Goal: Transaction & Acquisition: Purchase product/service

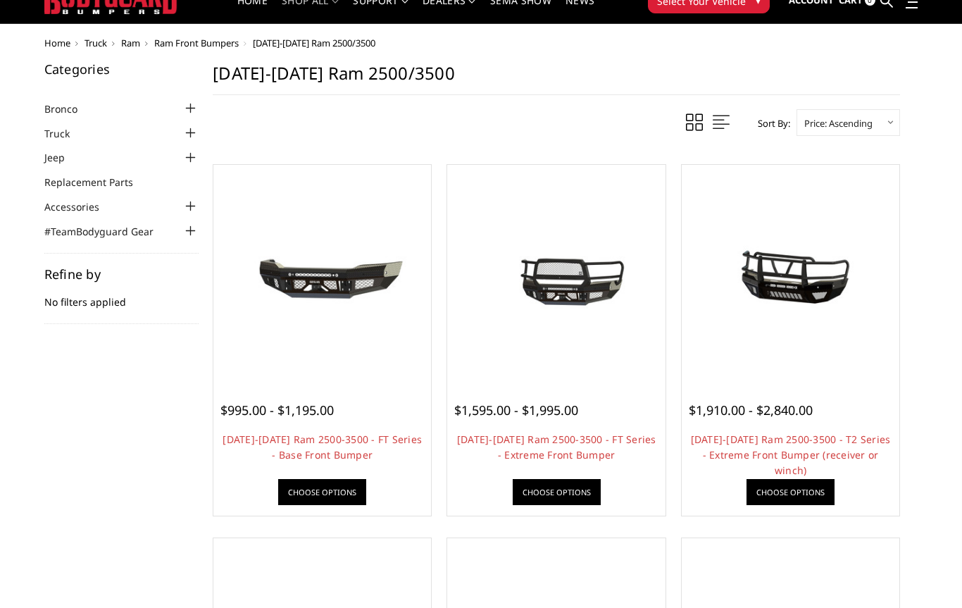
scroll to position [22, 0]
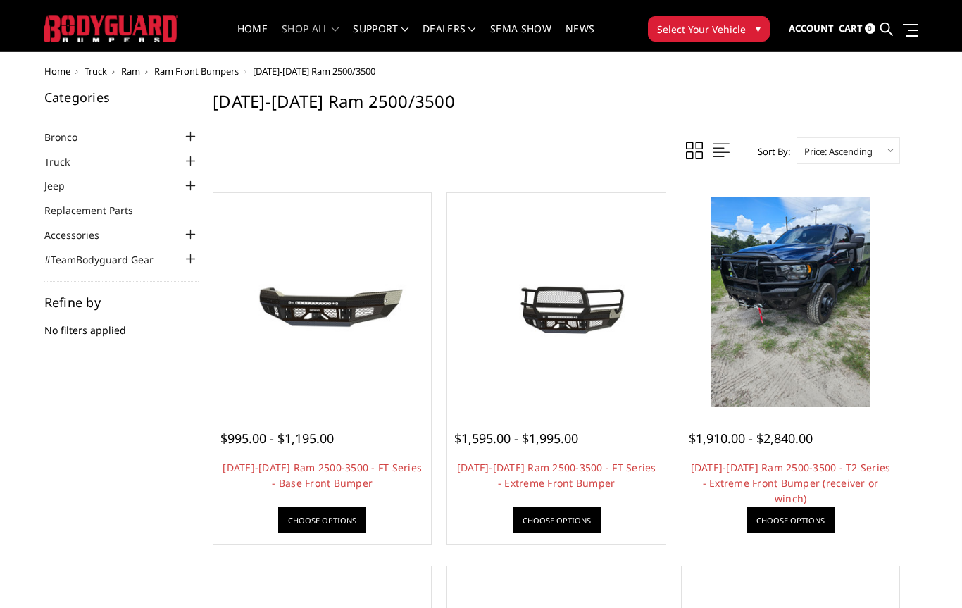
click at [781, 336] on img at bounding box center [791, 302] width 159 height 211
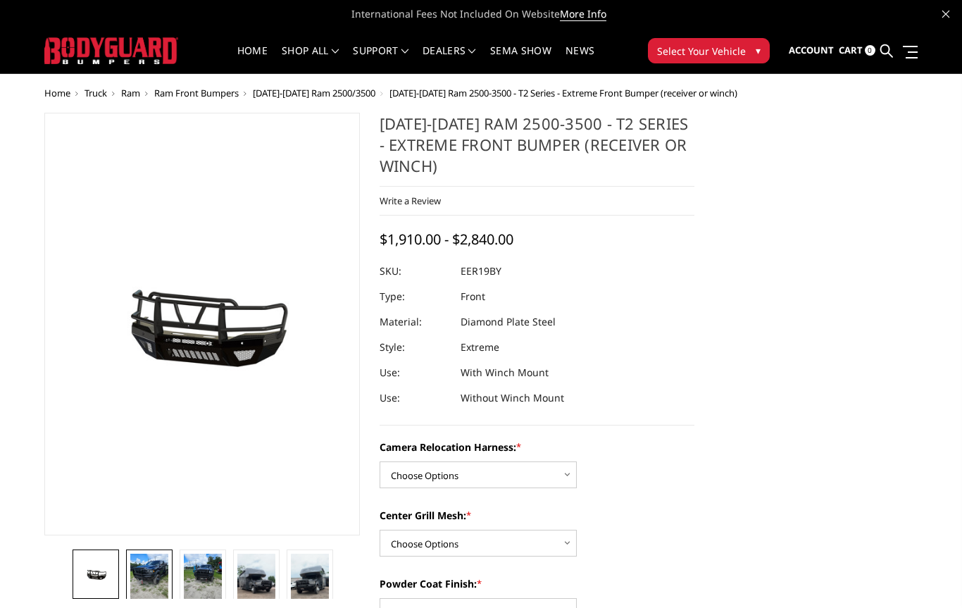
click at [147, 580] on img at bounding box center [149, 579] width 38 height 51
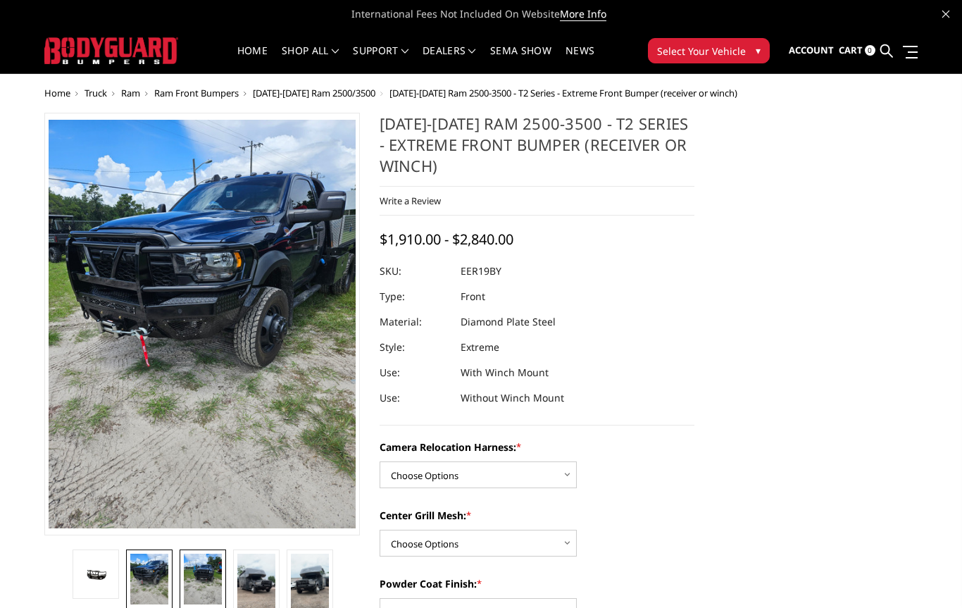
click at [197, 578] on img at bounding box center [203, 579] width 38 height 51
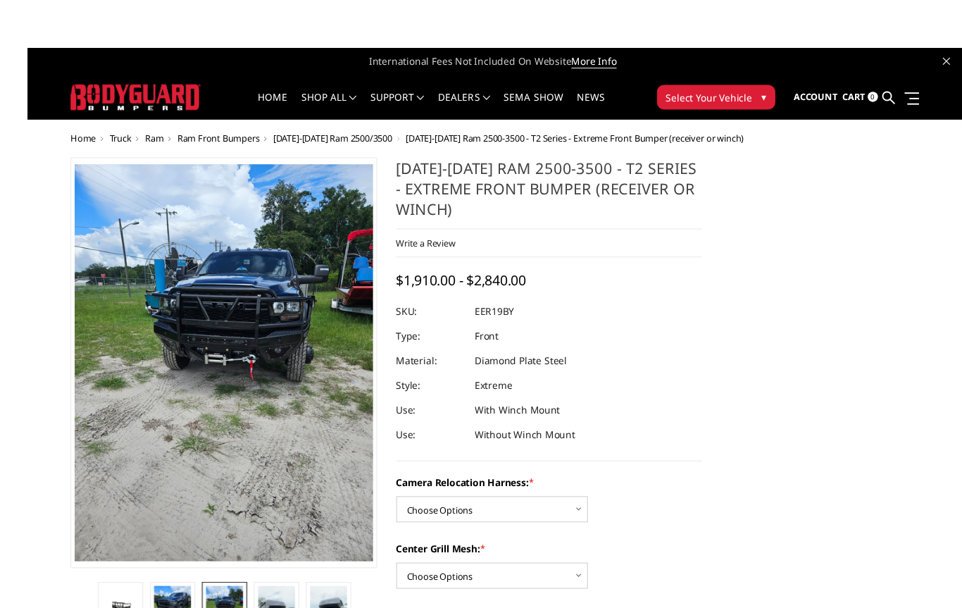
scroll to position [8, 0]
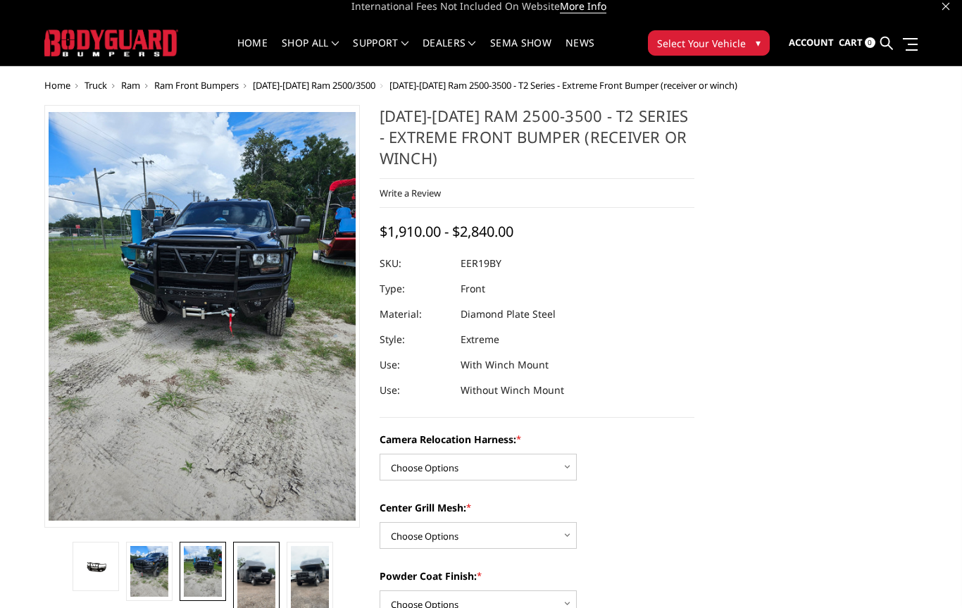
click at [256, 571] on img at bounding box center [256, 580] width 38 height 68
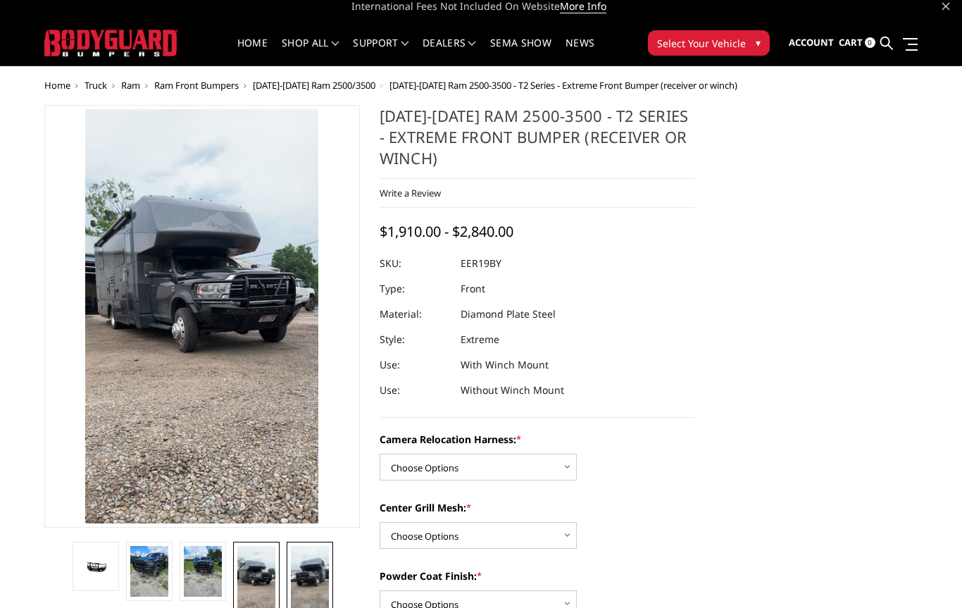
click at [302, 566] on img at bounding box center [310, 580] width 38 height 68
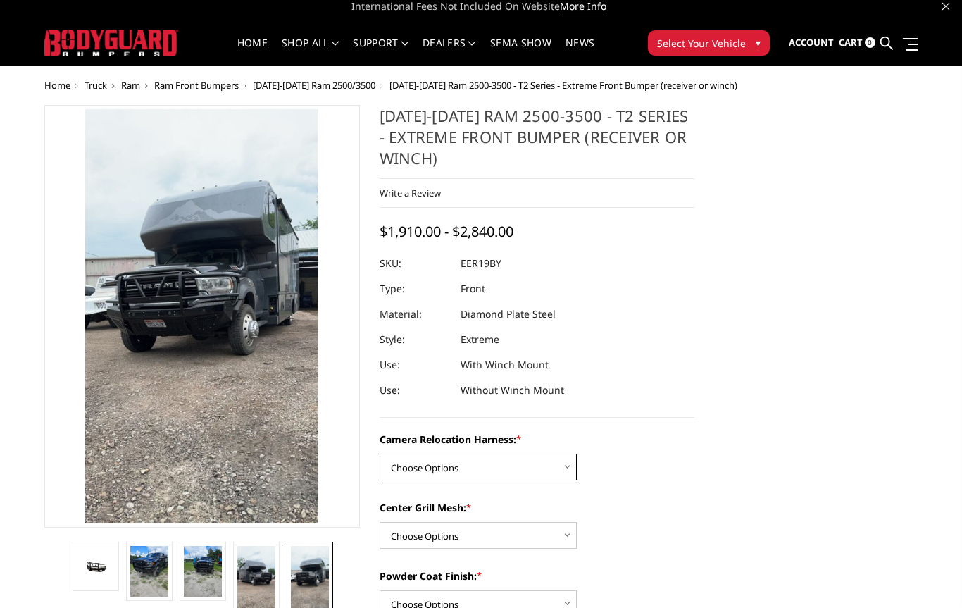
click at [417, 471] on select "Choose Options Without camera harness With camera harness" at bounding box center [478, 467] width 197 height 27
select select "3819"
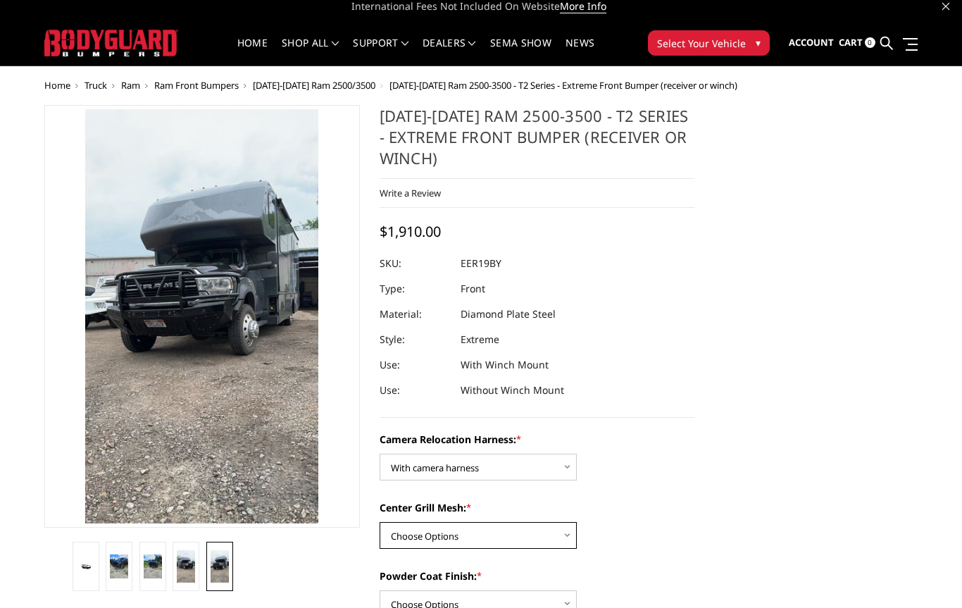
click at [391, 535] on select "Choose Options Without expanded metal With expanded metal" at bounding box center [478, 535] width 197 height 27
select select "3818"
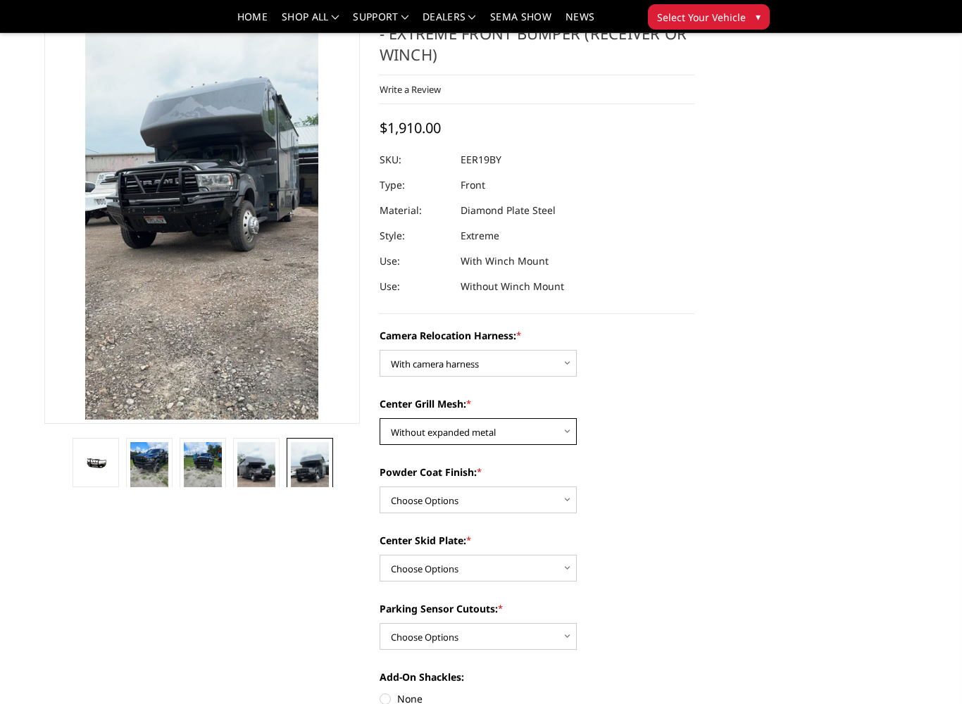
scroll to position [80, 0]
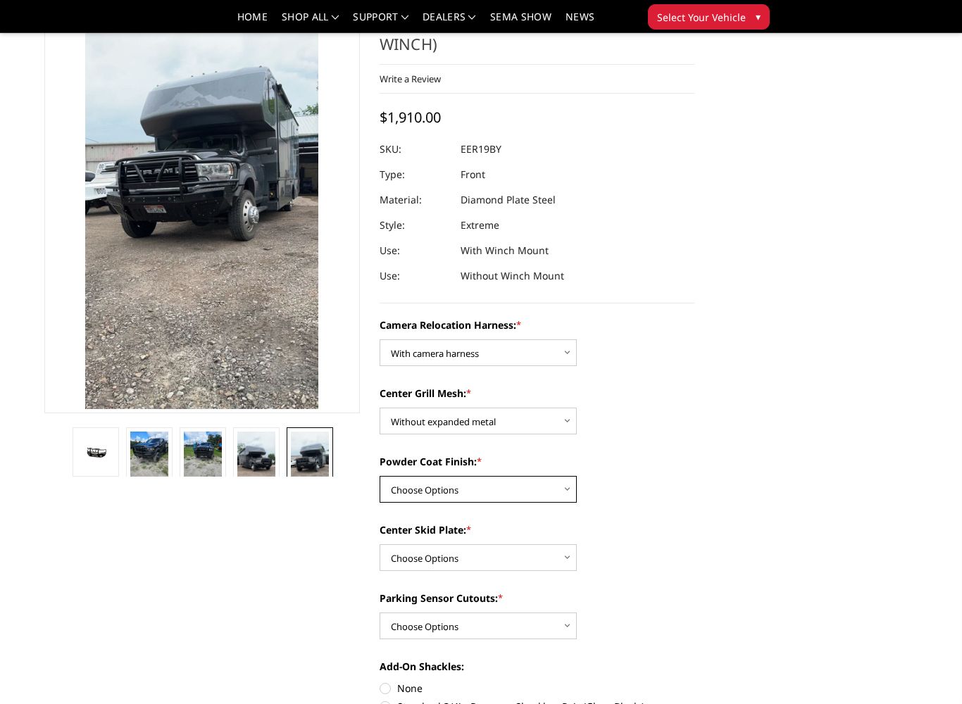
click at [399, 491] on select "Choose Options Textured Black Powder Coat Gloss Black Powder Coat Bare Metal" at bounding box center [478, 489] width 197 height 27
select select "3815"
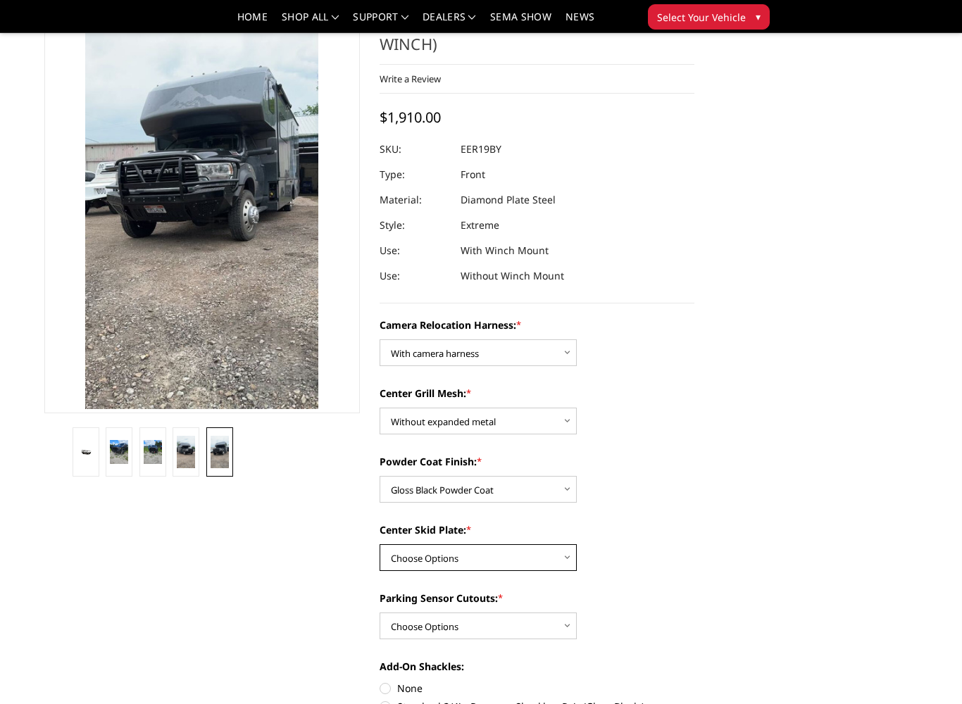
click at [392, 560] on select "Choose Options Winch Mount Skid Plate Standard Skid Plate (included) 2" Receive…" at bounding box center [478, 558] width 197 height 27
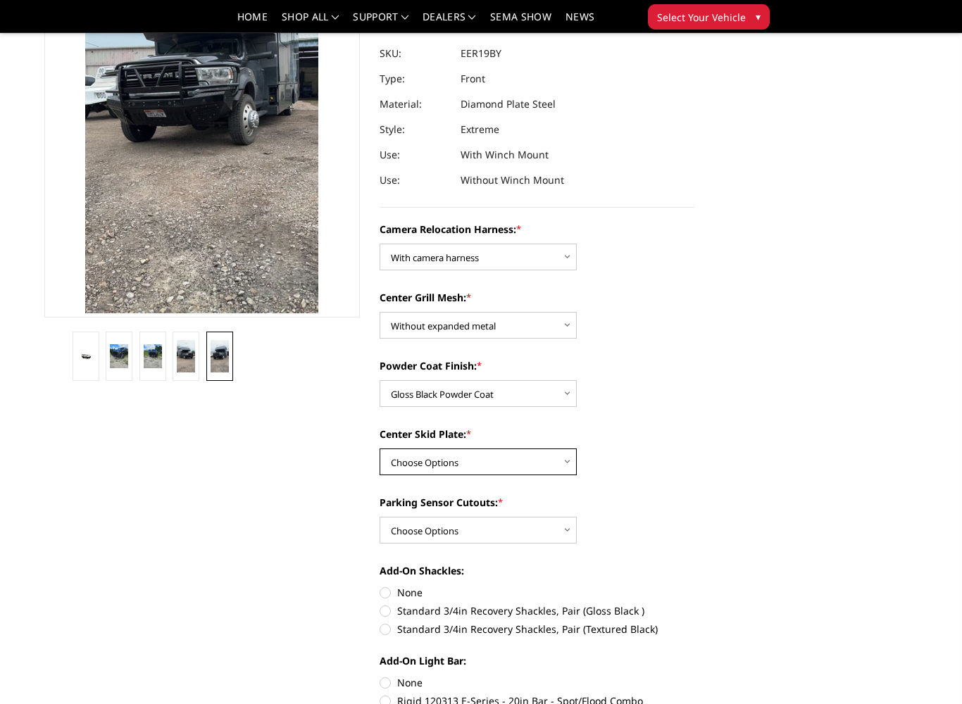
scroll to position [182, 0]
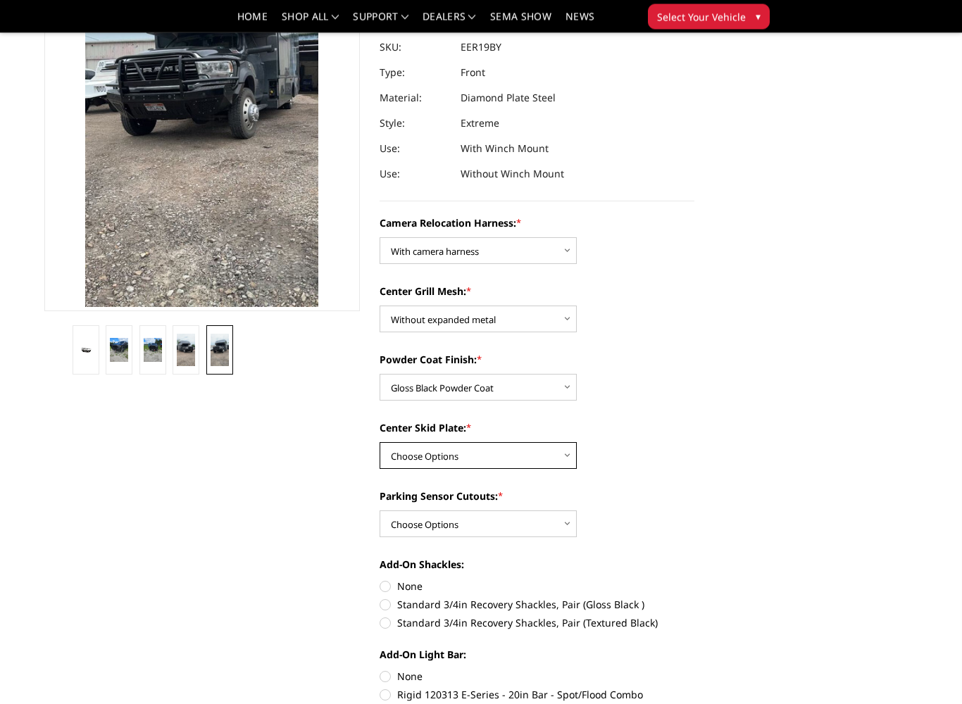
click at [385, 461] on select "Choose Options Winch Mount Skid Plate Standard Skid Plate (included) 2" Receive…" at bounding box center [478, 456] width 197 height 27
select select "3811"
click at [393, 520] on select "Choose Options Yes - With Parking Sensor Cutouts" at bounding box center [478, 524] width 197 height 27
select select "3810"
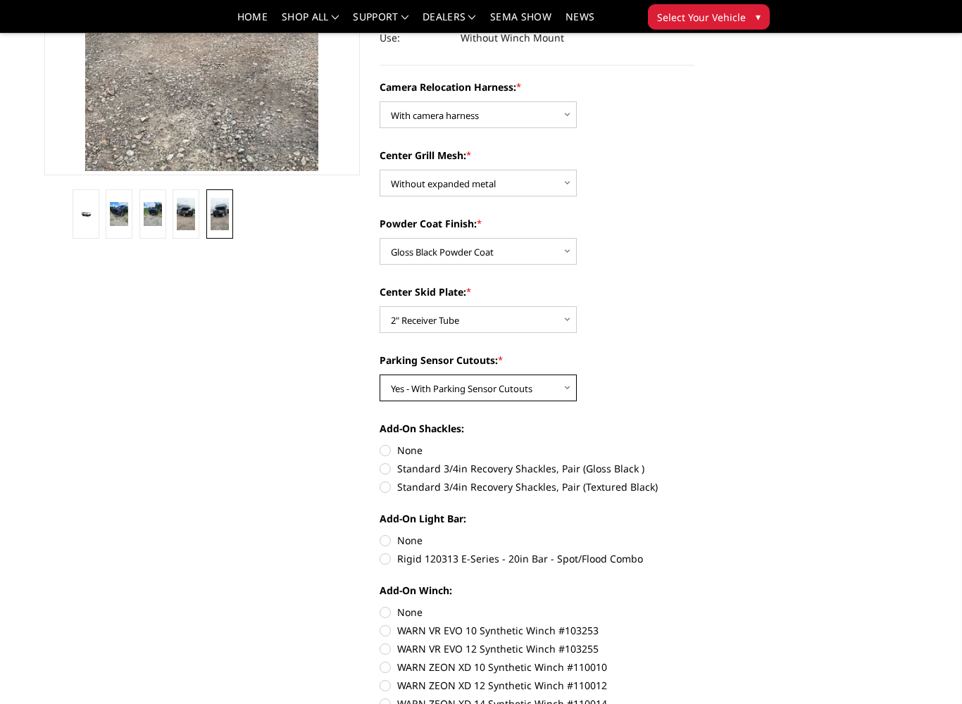
scroll to position [318, 0]
click at [388, 470] on label "Standard 3/4in Recovery Shackles, Pair (Gloss Black )" at bounding box center [538, 468] width 316 height 15
click at [695, 444] on input "Standard 3/4in Recovery Shackles, Pair (Gloss Black )" at bounding box center [695, 443] width 1 height 1
radio input "true"
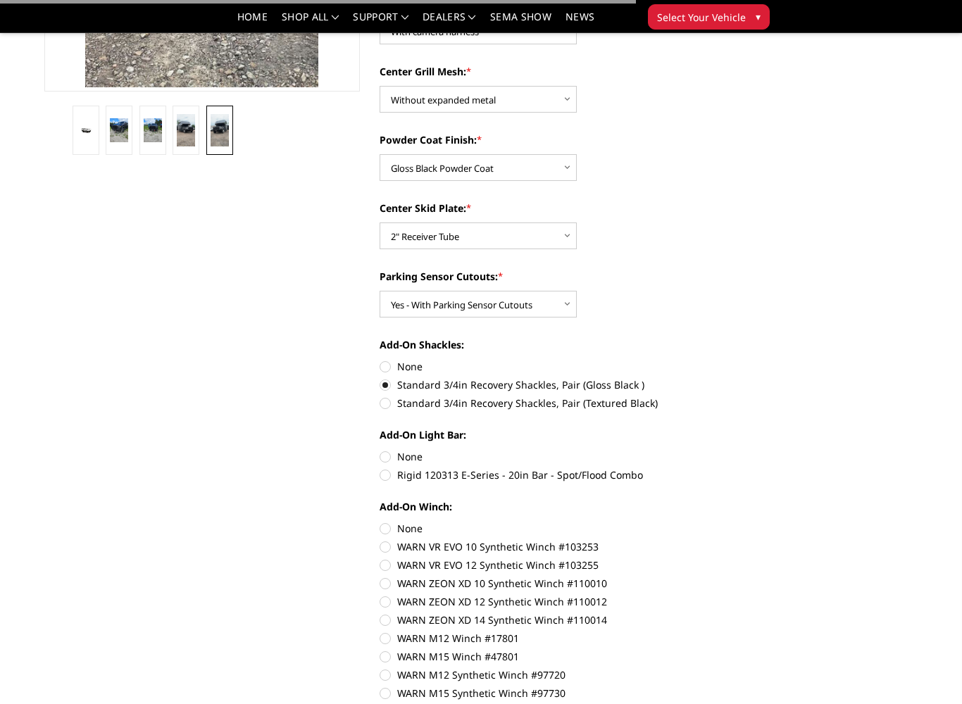
scroll to position [403, 0]
click at [384, 481] on label "Rigid 120313 E-Series - 20in Bar - Spot/Flood Combo" at bounding box center [538, 474] width 316 height 15
click at [695, 449] on input "Rigid 120313 E-Series - 20in Bar - Spot/Flood Combo" at bounding box center [695, 449] width 1 height 1
radio input "true"
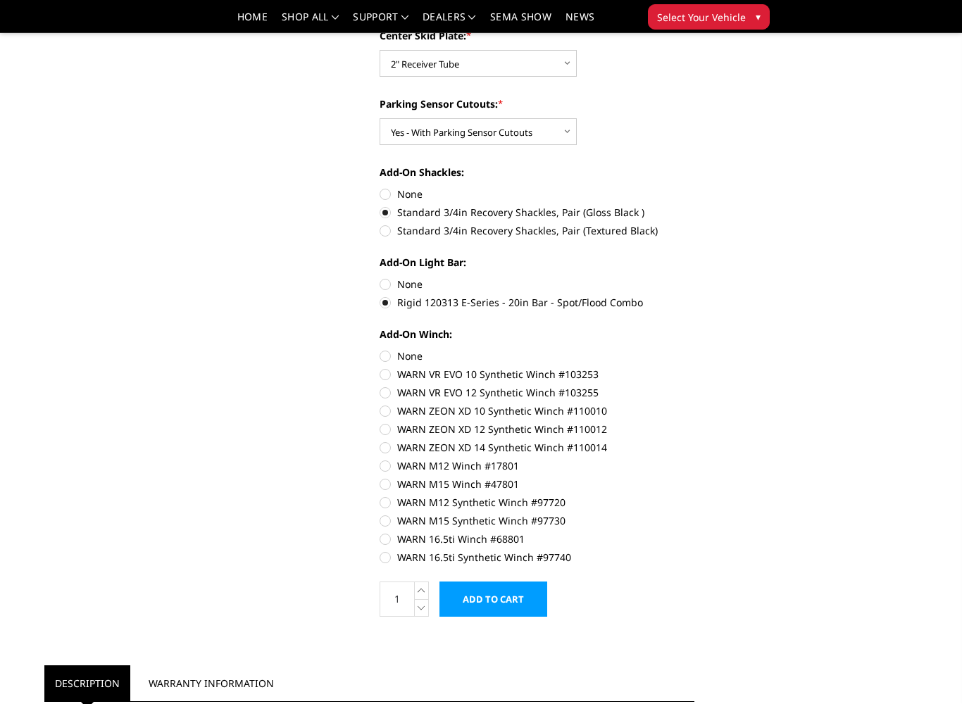
scroll to position [585, 0]
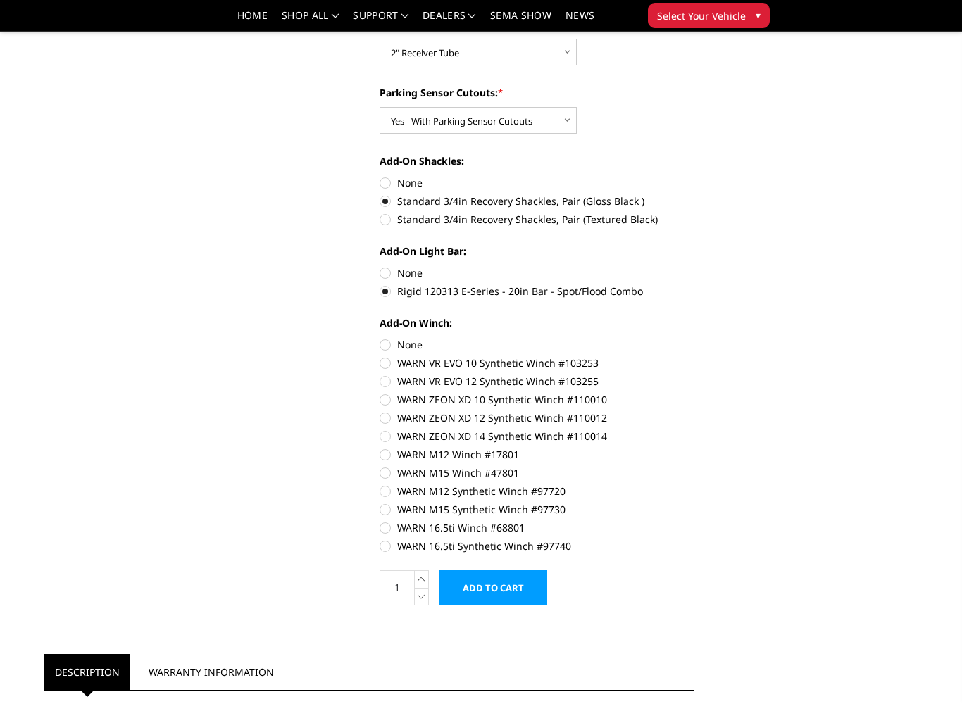
click at [380, 349] on label "None" at bounding box center [538, 346] width 316 height 15
click at [380, 340] on input "None" at bounding box center [380, 339] width 1 height 1
radio input "true"
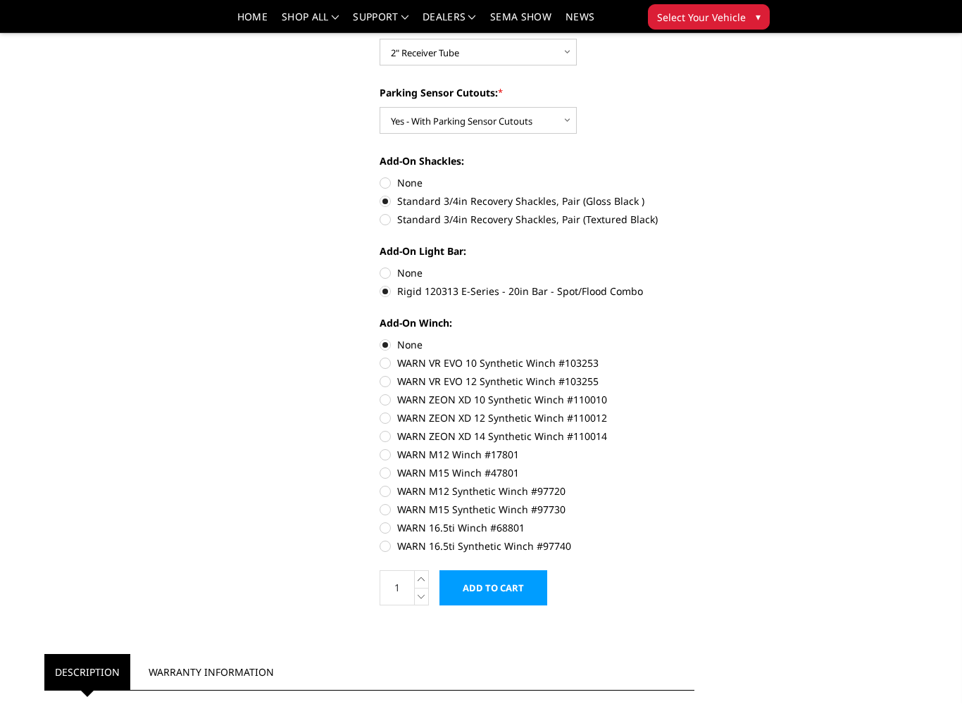
click at [462, 585] on input "Add to Cart" at bounding box center [494, 588] width 108 height 35
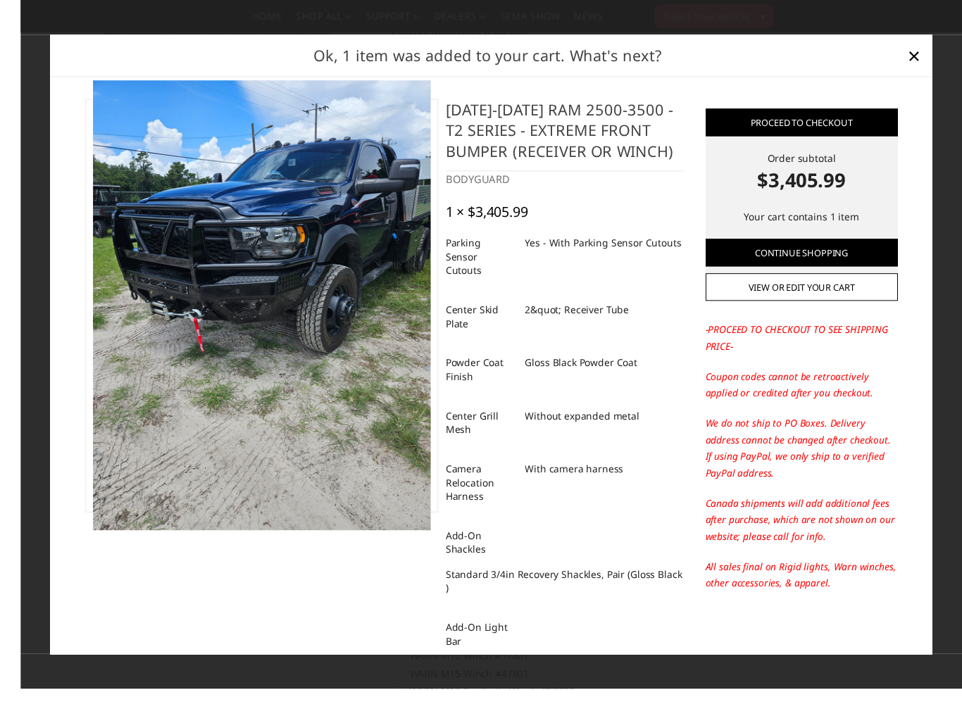
scroll to position [564, 0]
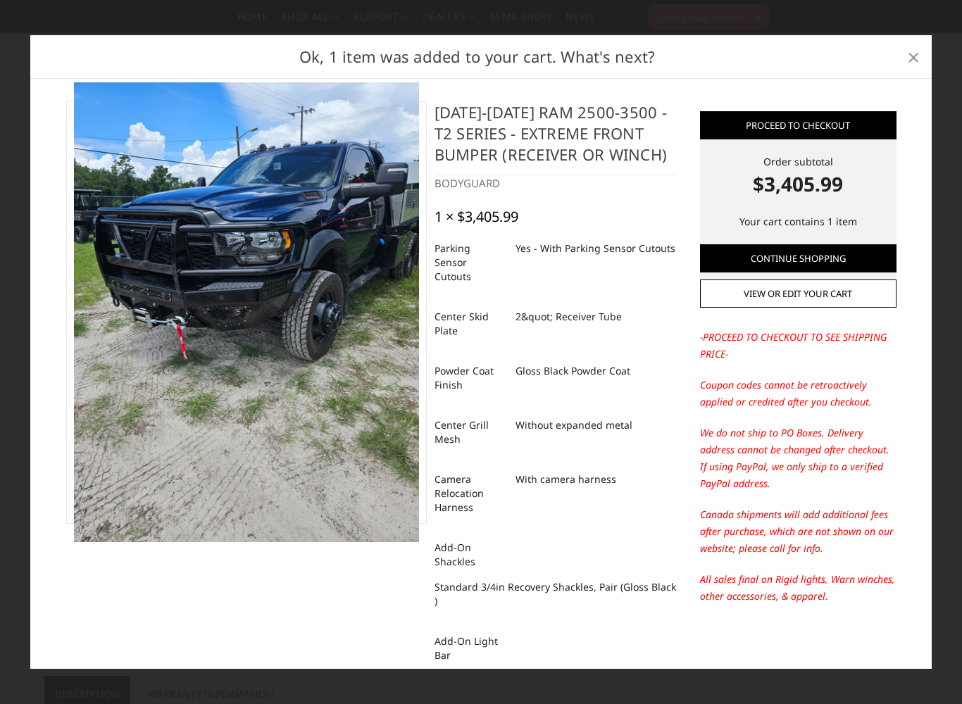
click at [915, 42] on span "×" at bounding box center [913, 57] width 13 height 30
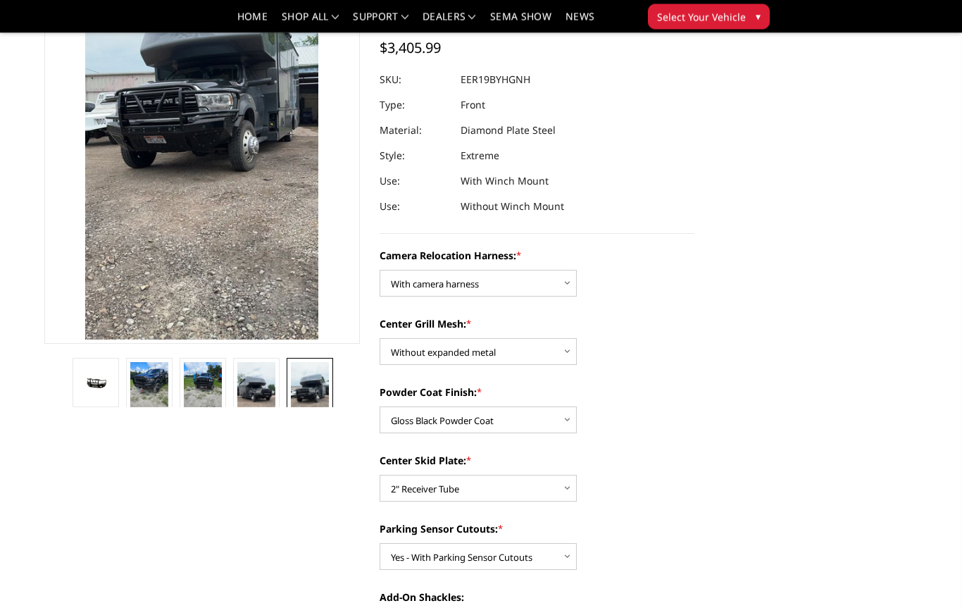
scroll to position [132, 0]
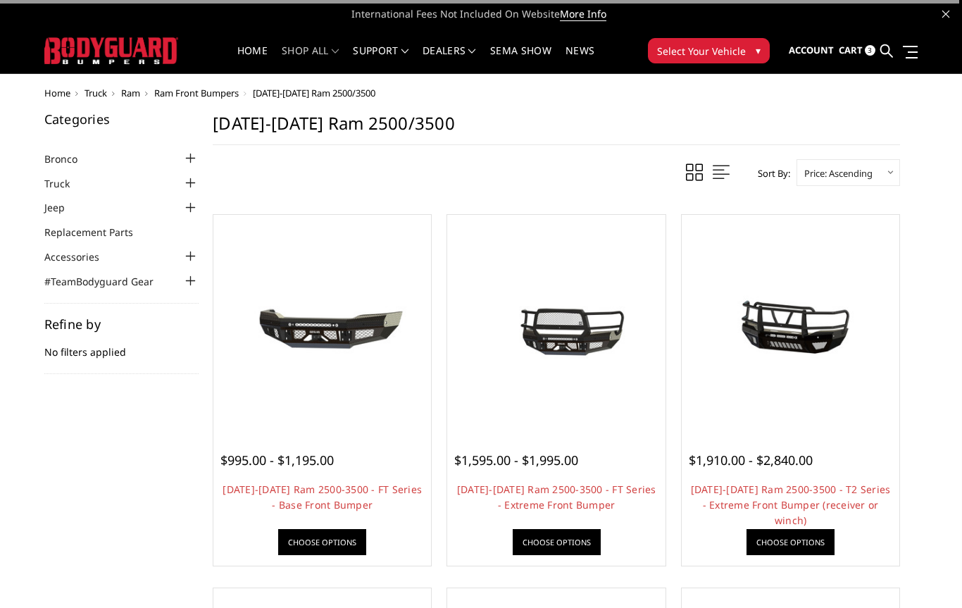
scroll to position [22, 0]
